Goal: Obtain resource: Obtain resource

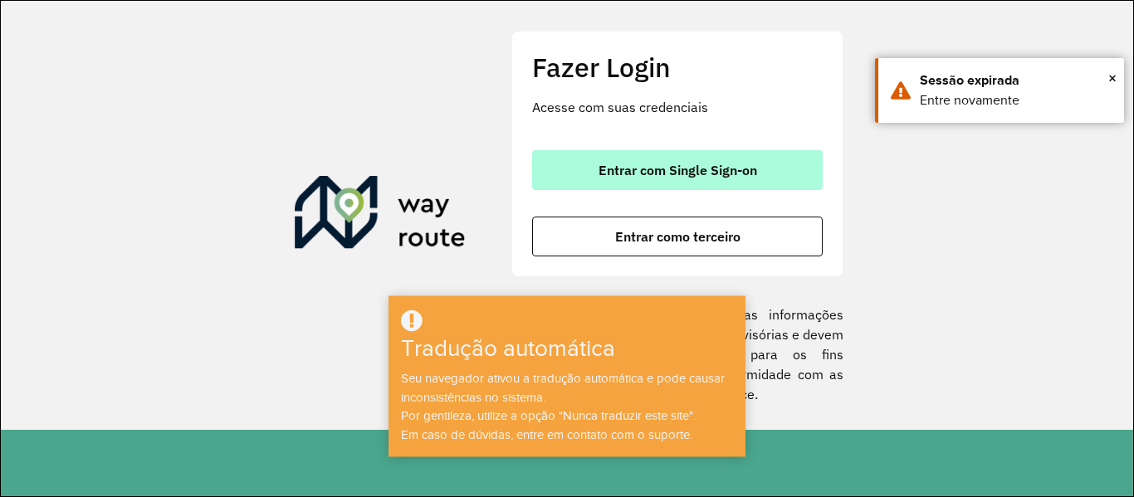
click at [634, 160] on button "Entrar com Single Sign-on" at bounding box center [677, 170] width 291 height 40
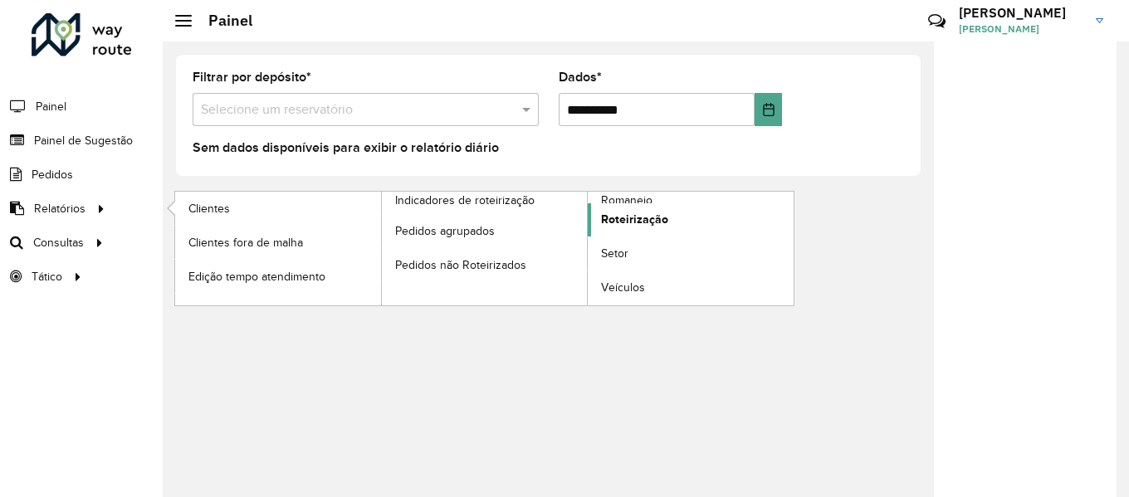
click at [628, 217] on font "Roteirização" at bounding box center [634, 218] width 67 height 13
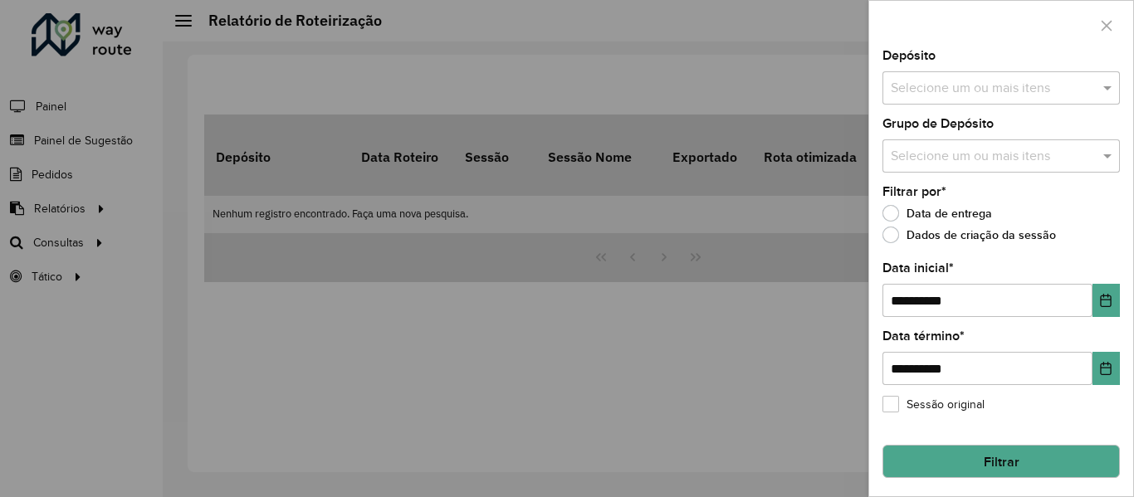
click at [931, 96] on input "text" at bounding box center [992, 89] width 212 height 20
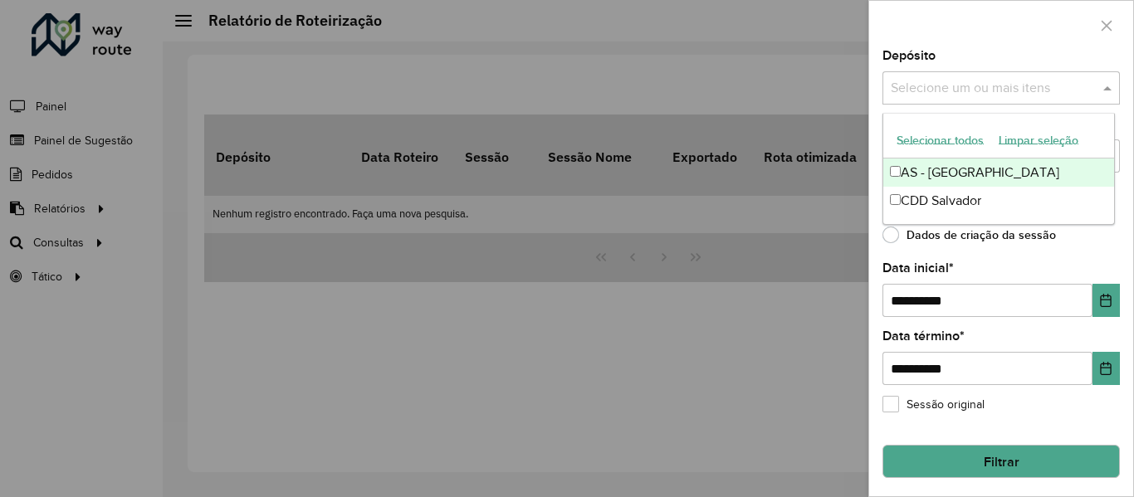
click at [932, 142] on font "Selecionar todos" at bounding box center [939, 140] width 87 height 13
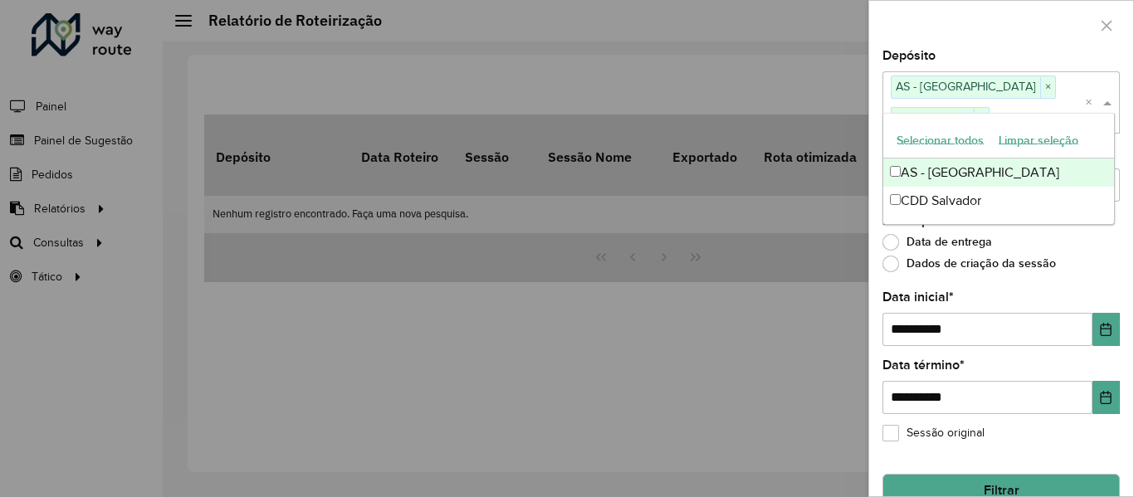
click at [958, 50] on div "Depósito Selecione um ou mais itens AS - SALVADOR × CDD Salvador × ×" at bounding box center [1000, 91] width 237 height 83
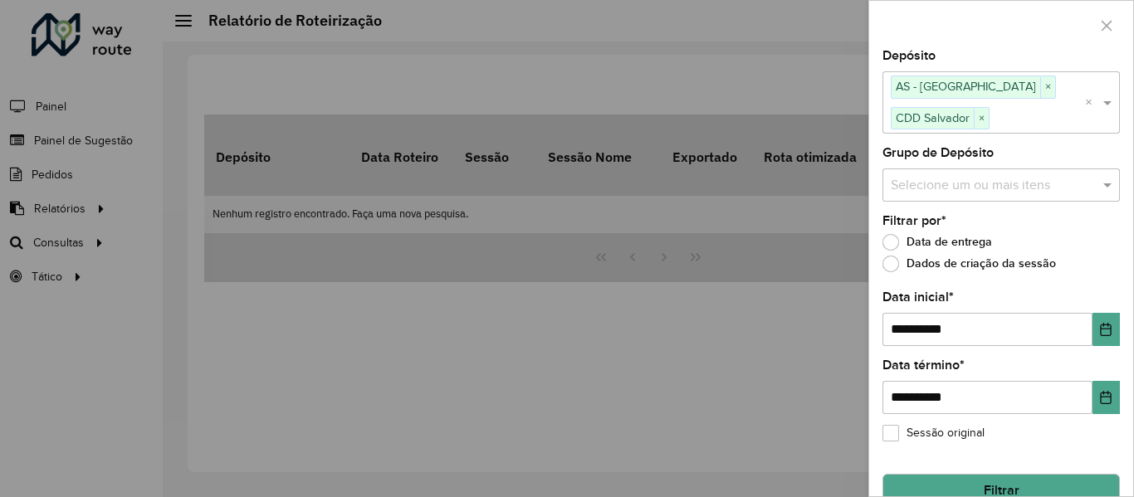
click at [959, 177] on input "text" at bounding box center [992, 185] width 212 height 20
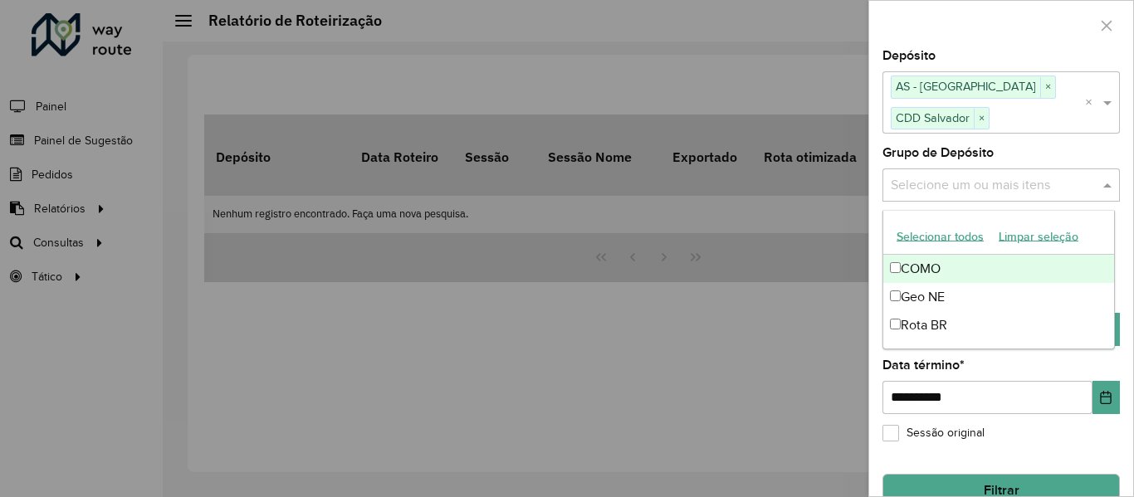
click at [953, 241] on font "Selecionar todos" at bounding box center [939, 236] width 87 height 13
click at [988, 27] on div at bounding box center [1001, 25] width 264 height 49
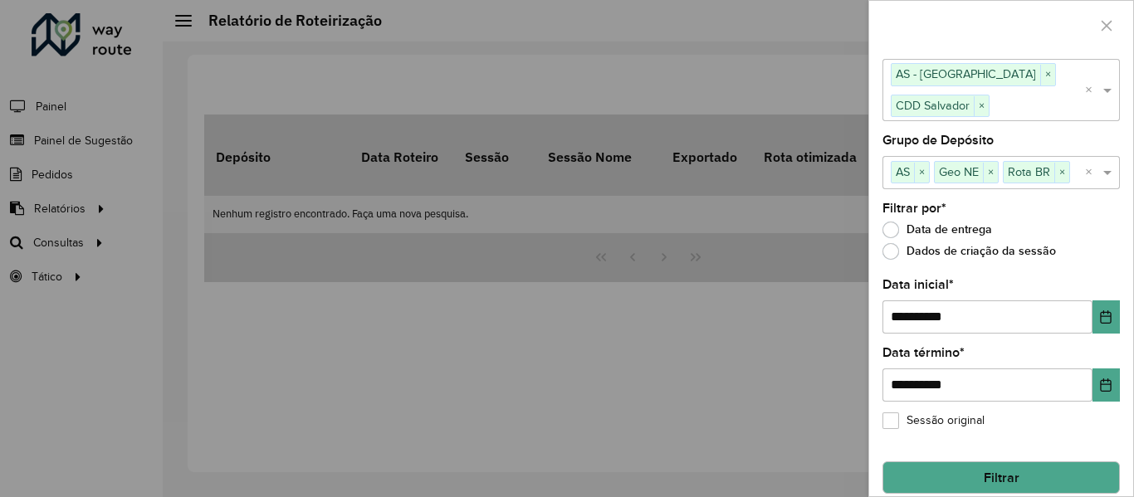
scroll to position [31, 0]
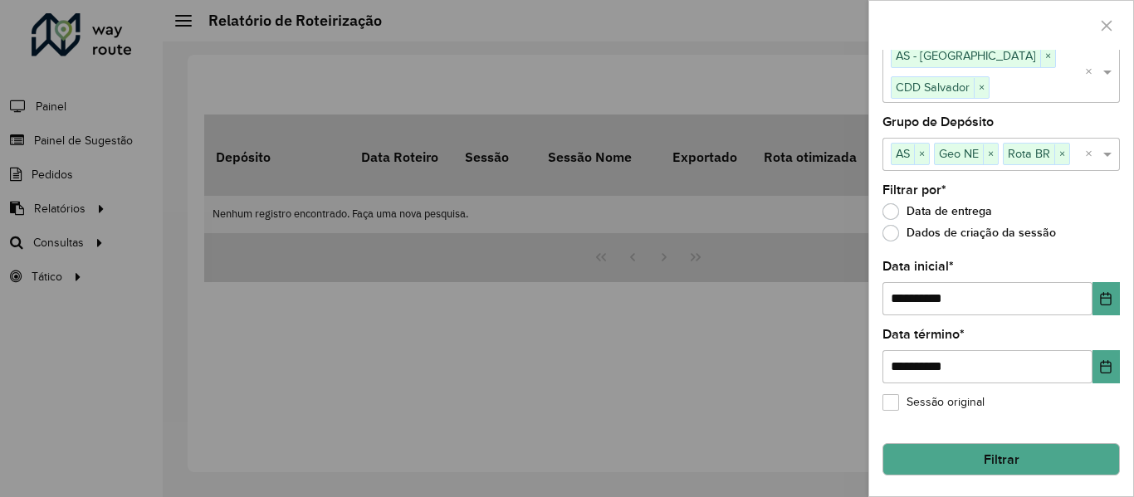
click at [998, 455] on font "Filtrar" at bounding box center [1002, 459] width 36 height 14
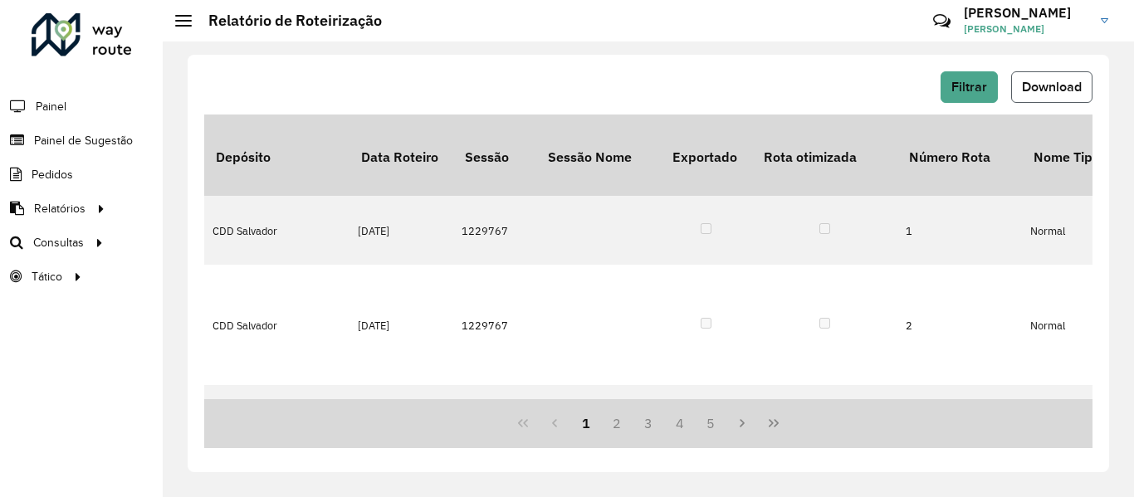
click at [1050, 82] on font "Download" at bounding box center [1052, 87] width 60 height 14
